Goal: Answer question/provide support

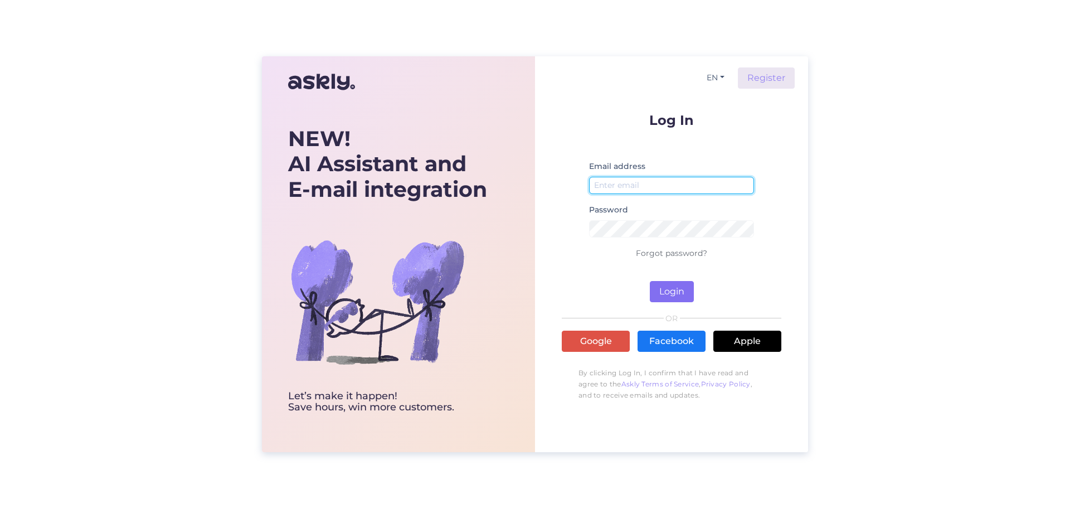
type input "[EMAIL_ADDRESS][DOMAIN_NAME]"
click at [680, 293] on button "Login" at bounding box center [672, 291] width 44 height 21
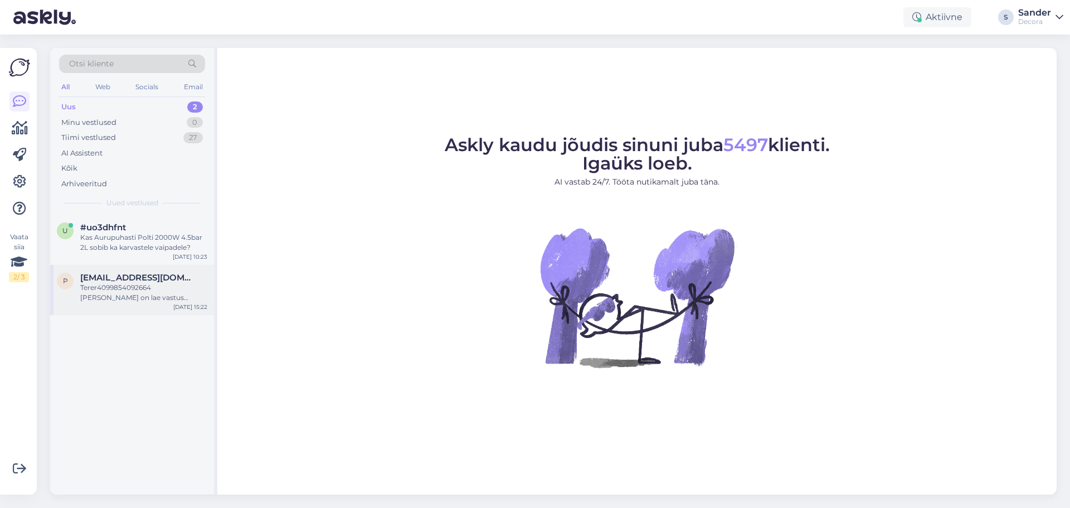
click at [149, 299] on div "Terer4099854092664 [PERSON_NAME] on lae vastus [PERSON_NAME] laius?" at bounding box center [143, 293] width 127 height 20
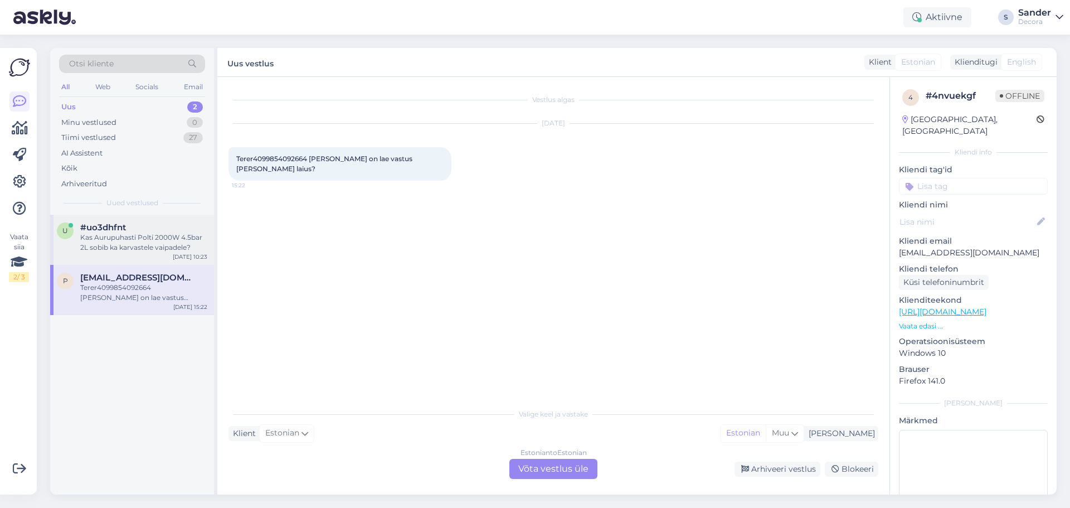
click at [145, 242] on div "Kas Aurupuhasti Polti 2000W 4.5bar 2L sobib ka karvastele vaipadele?" at bounding box center [143, 242] width 127 height 20
click at [140, 288] on div "Terer4099854092664 [PERSON_NAME] on lae vastus [PERSON_NAME] laius?" at bounding box center [143, 293] width 127 height 20
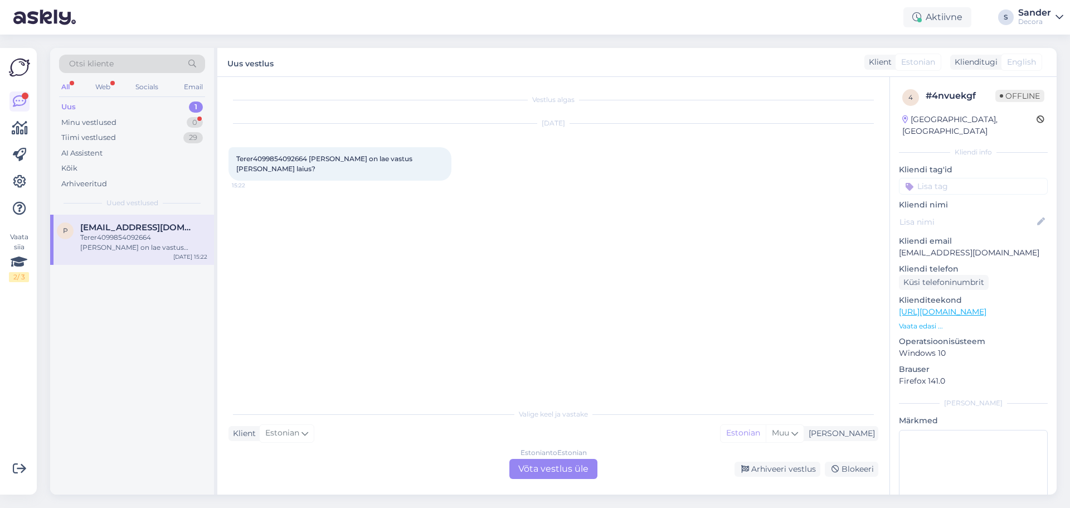
click at [140, 250] on div "Terer4099854092664 [PERSON_NAME] on lae vastus [PERSON_NAME] laius?" at bounding box center [143, 242] width 127 height 20
click at [143, 121] on div "Minu vestlused 0" at bounding box center [132, 123] width 146 height 16
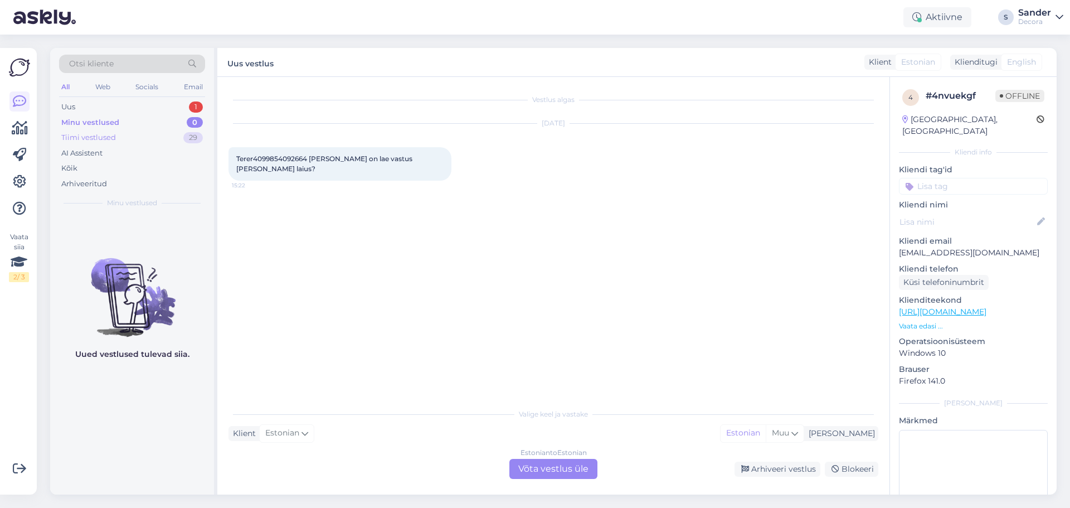
click at [139, 139] on div "Tiimi vestlused 29" at bounding box center [132, 138] width 146 height 16
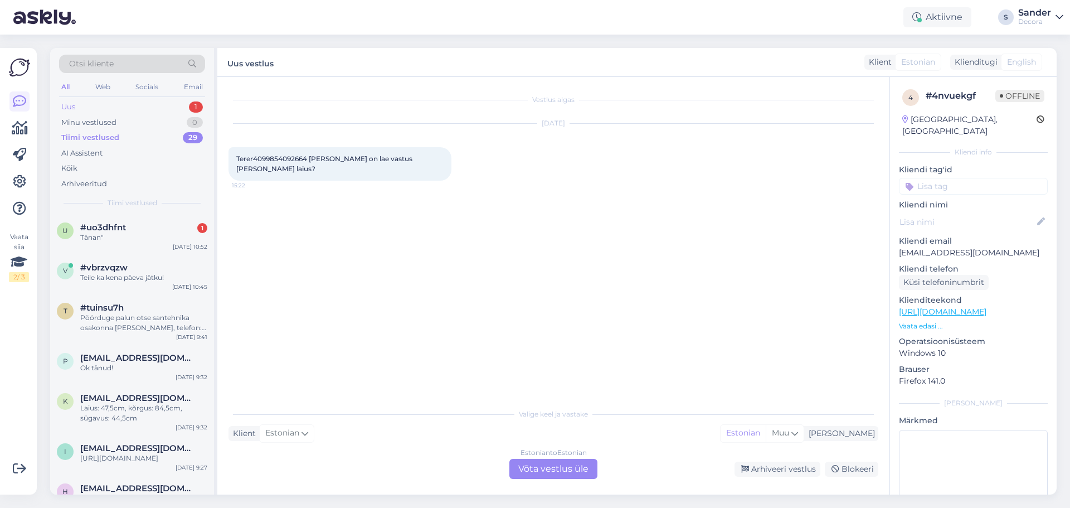
click at [135, 113] on div "Uus 1" at bounding box center [132, 107] width 146 height 16
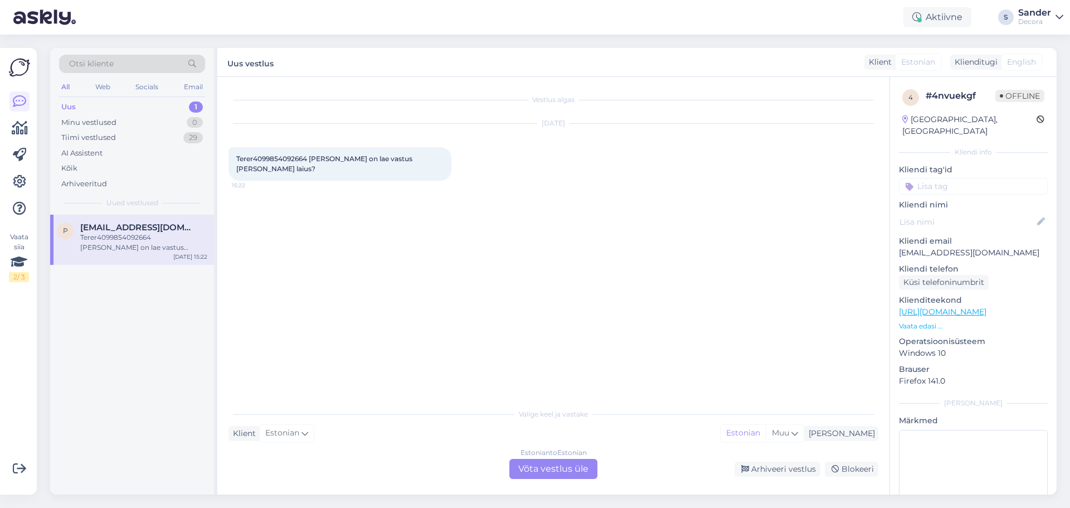
click at [561, 468] on div "Estonian to Estonian Võta vestlus üle" at bounding box center [553, 469] width 88 height 20
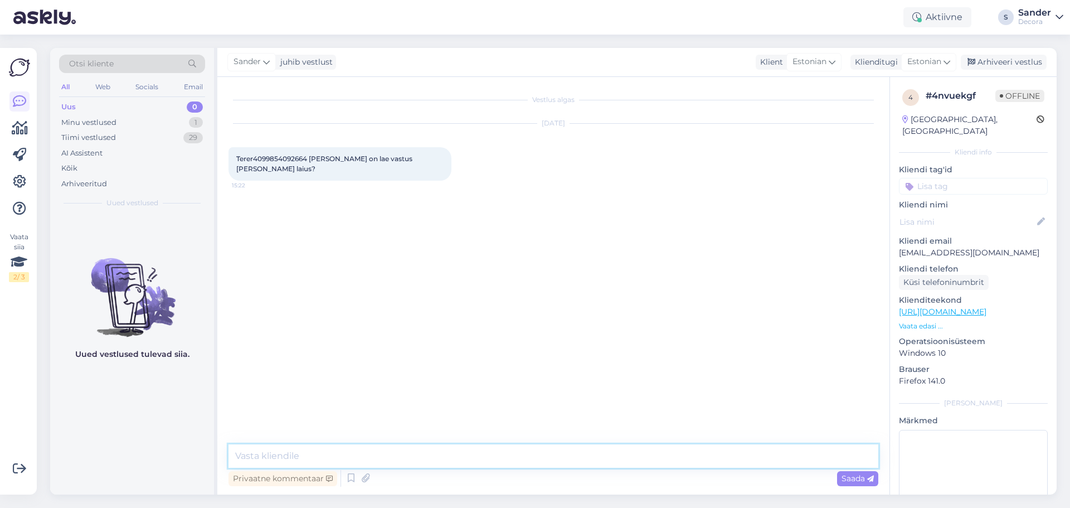
click at [514, 459] on textarea at bounding box center [553, 455] width 650 height 23
paste textarea "5380 5833 [EMAIL_ADDRESS][DOMAIN_NAME]"
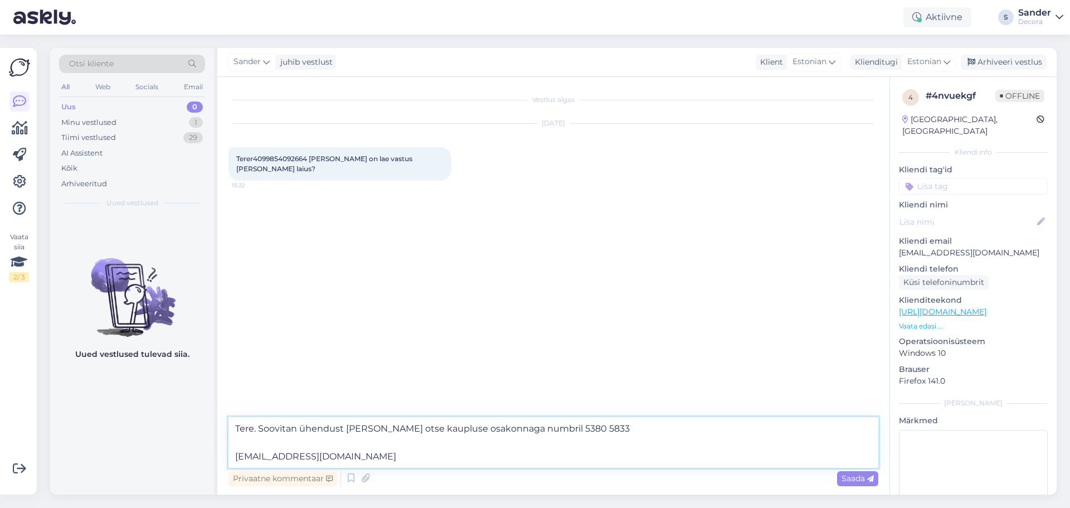
click at [607, 430] on textarea "Tere. Soovitan ühendust [PERSON_NAME] otse kaupluse osakonnaga numbril 5380 583…" at bounding box center [553, 442] width 650 height 51
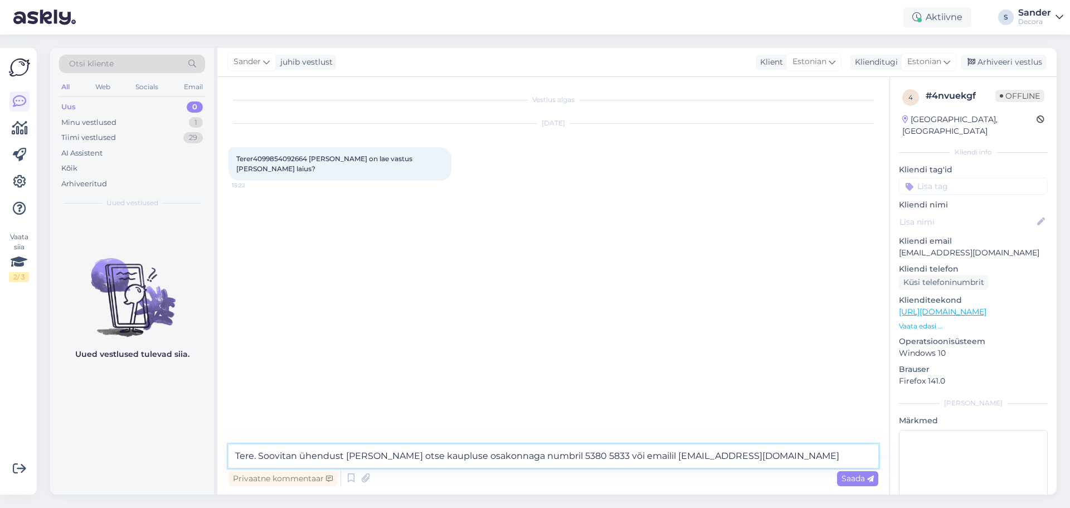
click at [749, 465] on textarea "Tere. Soovitan ühendust [PERSON_NAME] otse kaupluse osakonnaga numbril 5380 583…" at bounding box center [553, 455] width 650 height 23
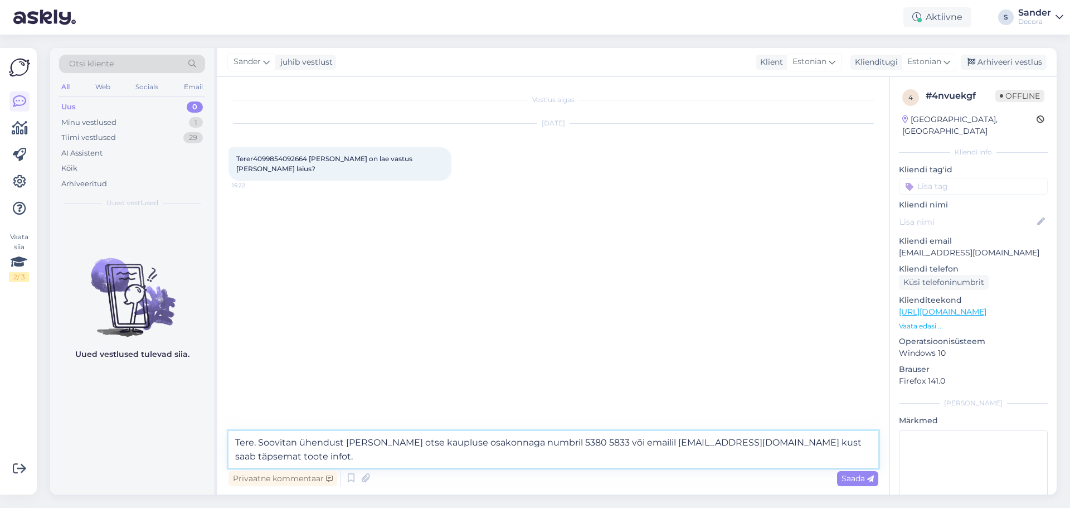
type textarea "Tere. Soovitan ühendust [PERSON_NAME] otse kaupluse osakonnaga numbril 5380 583…"
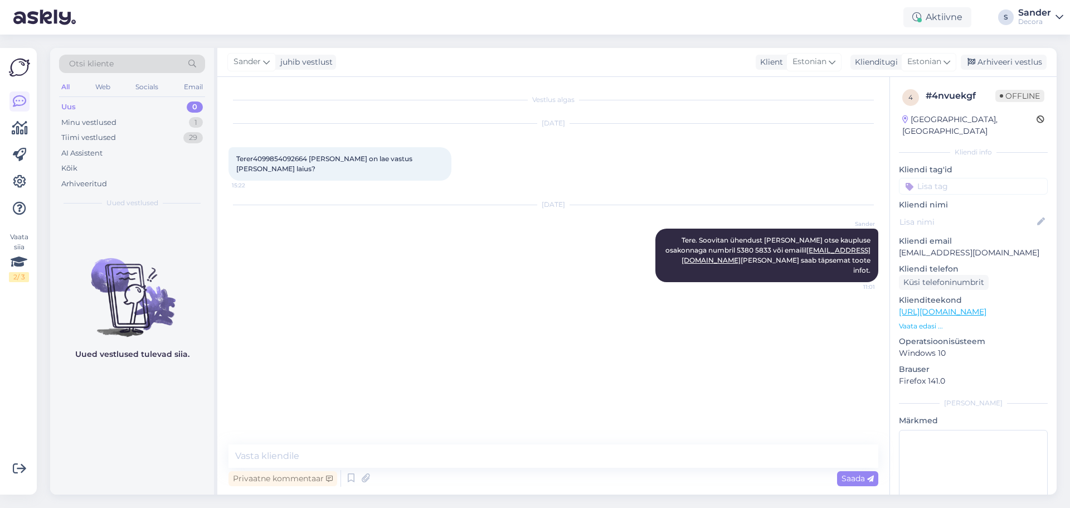
click at [288, 160] on span "Terer4099854092664 [PERSON_NAME] on lae vastus [PERSON_NAME] laius?" at bounding box center [325, 163] width 178 height 18
click at [280, 159] on span "Terer4099854092664 [PERSON_NAME] on lae vastus [PERSON_NAME] laius?" at bounding box center [325, 163] width 178 height 18
drag, startPoint x: 254, startPoint y: 158, endPoint x: 307, endPoint y: 160, distance: 53.0
click at [307, 160] on span "Terer4099854092664 [PERSON_NAME] on lae vastus [PERSON_NAME] laius?" at bounding box center [325, 163] width 178 height 18
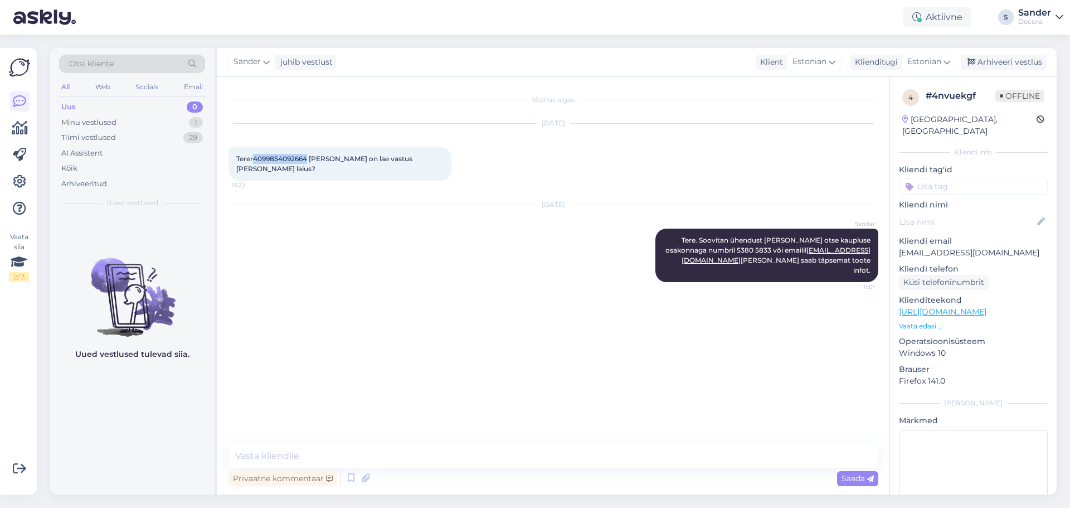
copy span "4099854092664"
click at [365, 479] on icon at bounding box center [366, 478] width 16 height 17
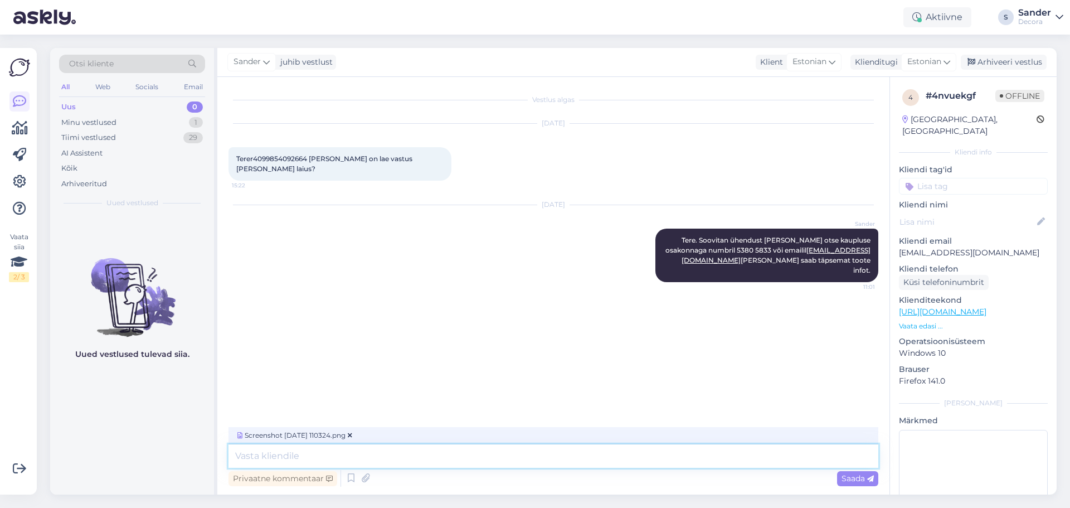
click at [448, 452] on textarea at bounding box center [553, 455] width 650 height 23
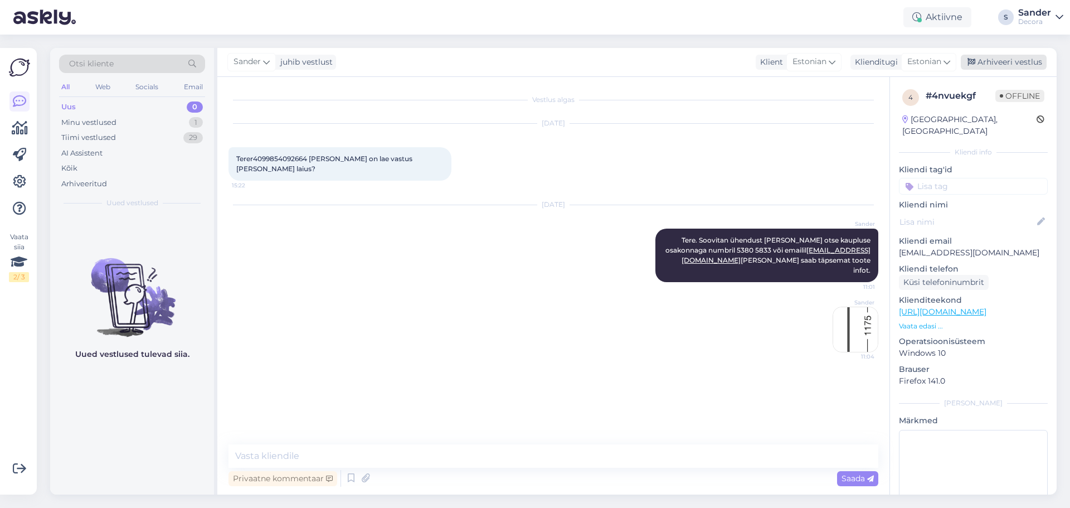
click at [1018, 61] on div "Arhiveeri vestlus" at bounding box center [1004, 62] width 86 height 15
